Goal: Information Seeking & Learning: Learn about a topic

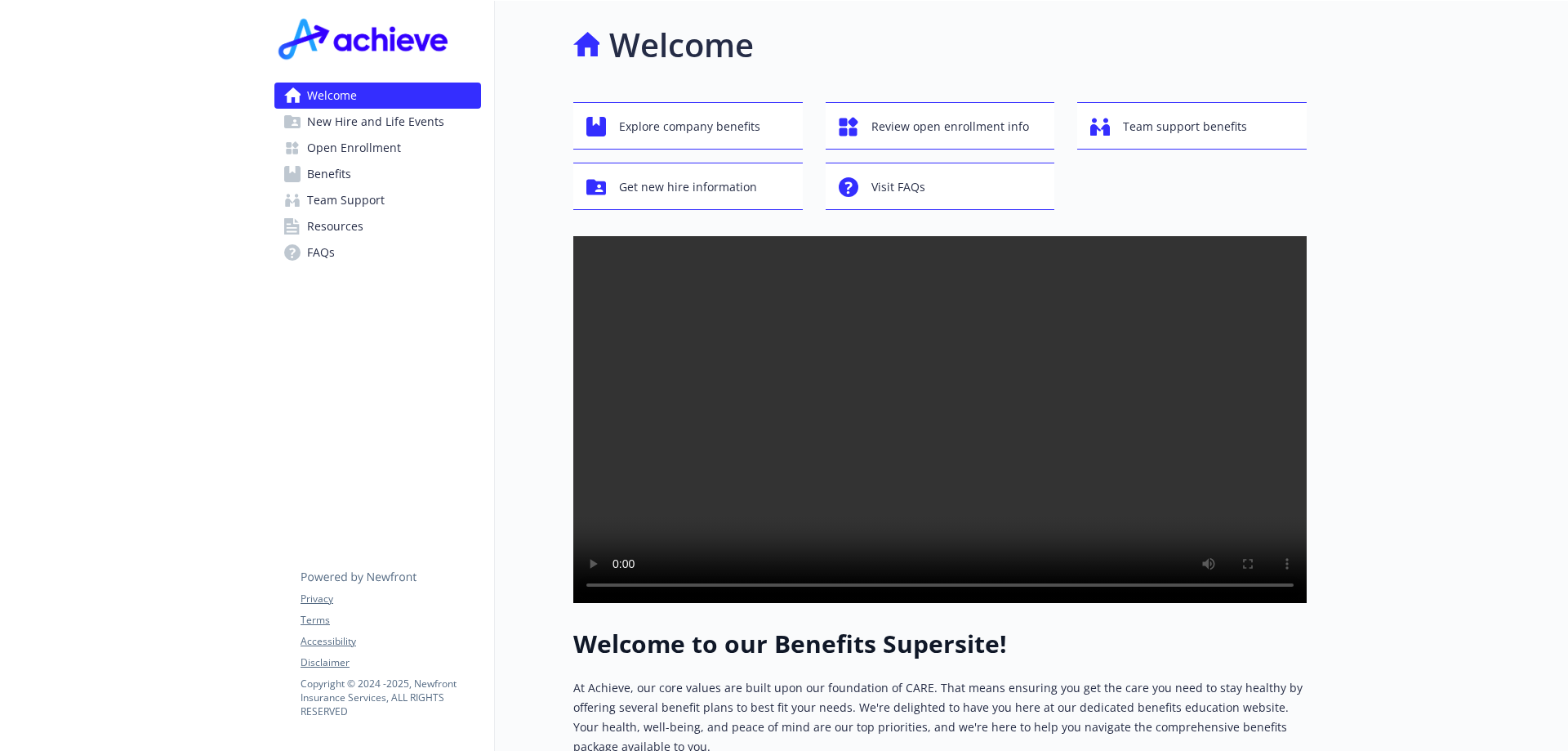
click at [377, 153] on span "Open Enrollment" at bounding box center [354, 147] width 94 height 26
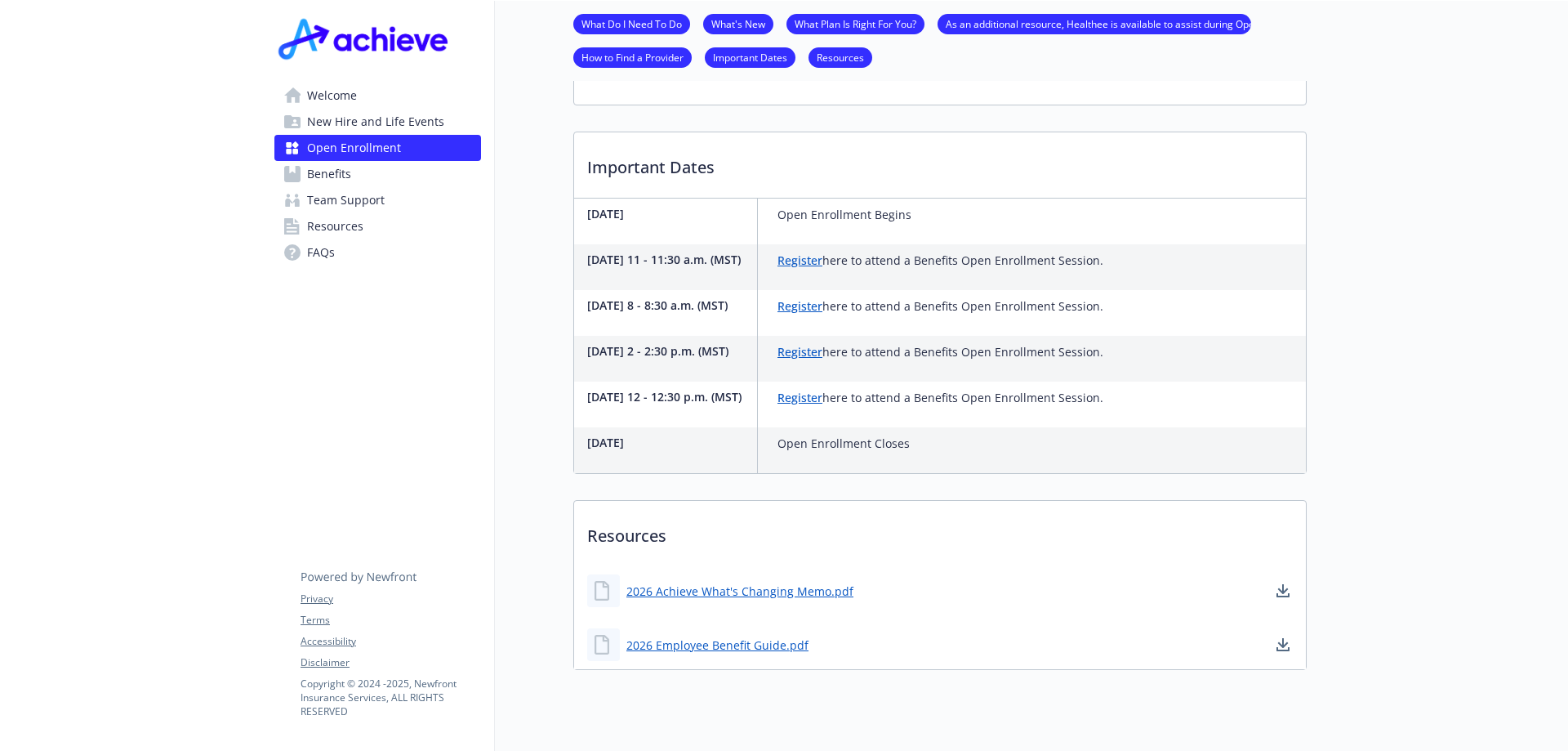
scroll to position [430, 0]
click at [1064, 222] on div "[DATE] Open Enrollment Begins" at bounding box center [940, 224] width 732 height 45
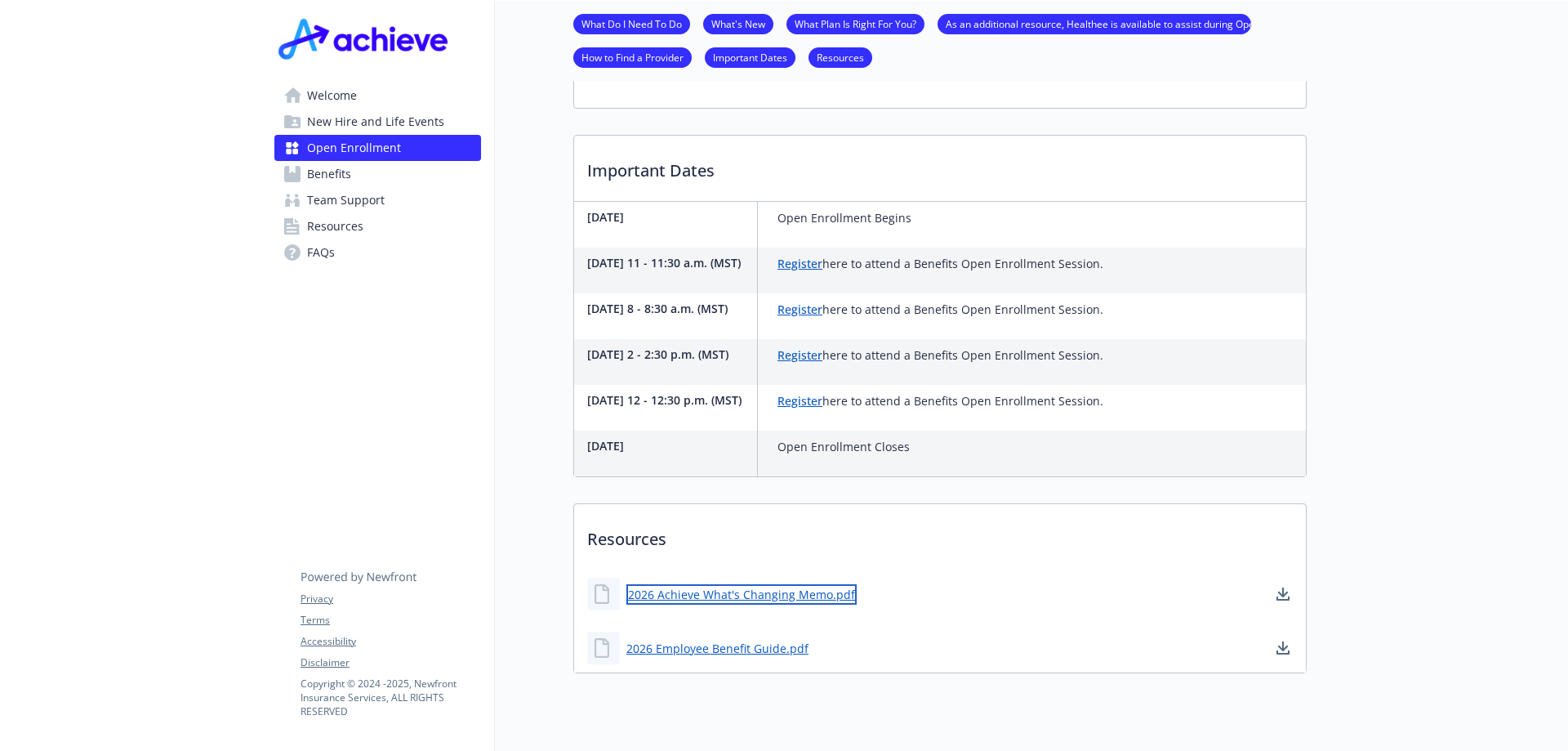
click at [748, 604] on link "2026 Achieve What's Changing Memo.pdf" at bounding box center [742, 594] width 231 height 21
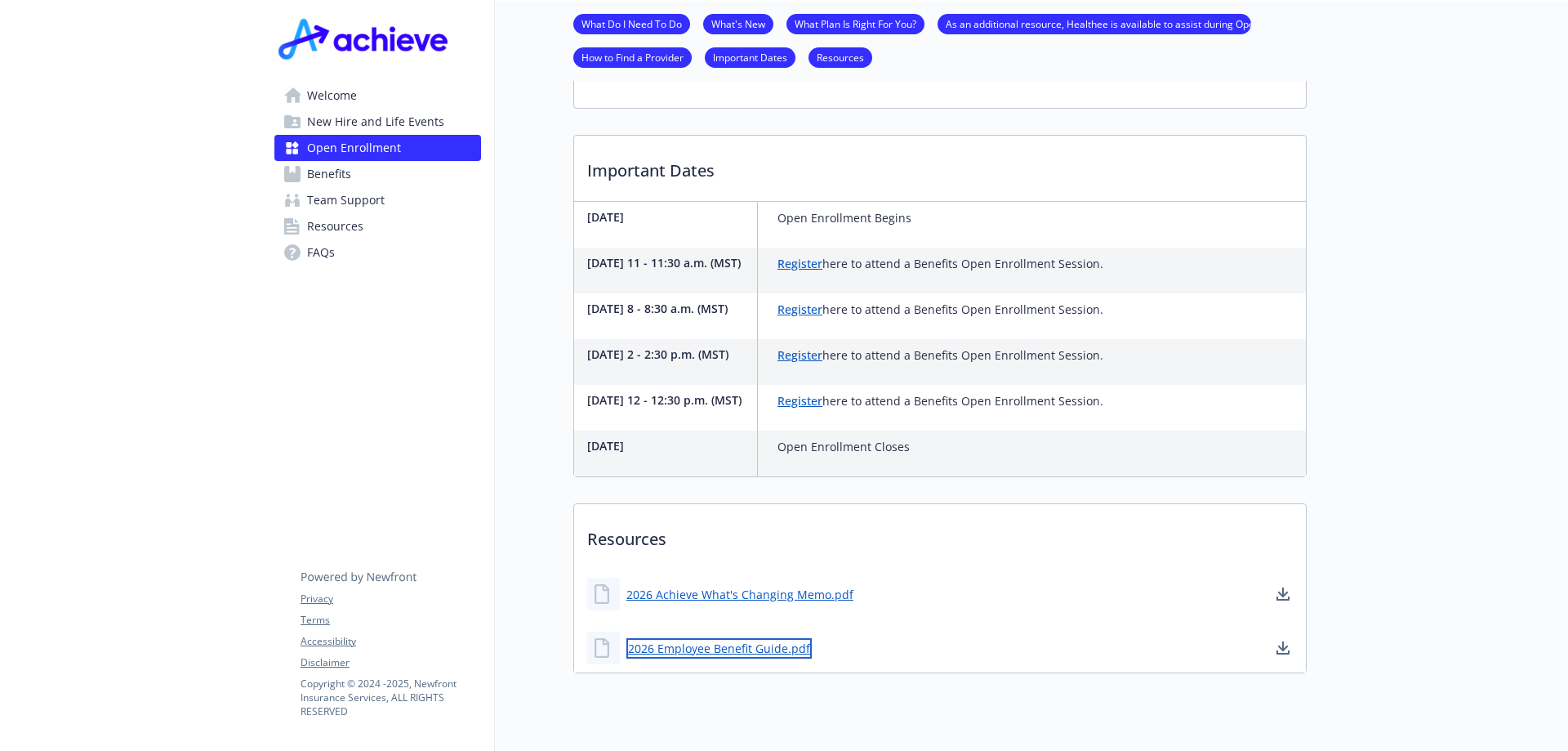
click at [704, 658] on link "2026 Employee Benefit Guide.pdf" at bounding box center [719, 648] width 185 height 21
